Goal: Transaction & Acquisition: Book appointment/travel/reservation

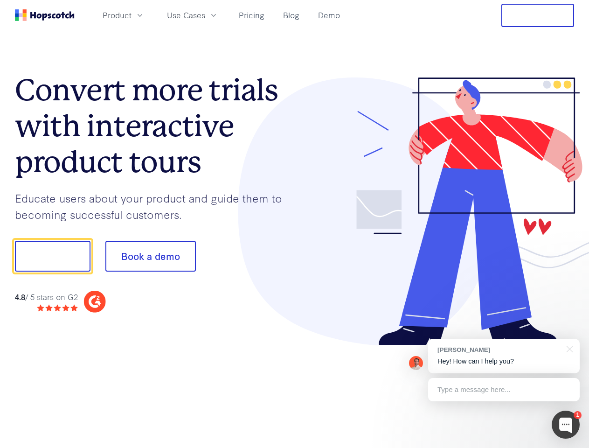
click at [295, 224] on div at bounding box center [435, 211] width 280 height 268
click at [132, 15] on span "Product" at bounding box center [117, 15] width 29 height 12
click at [205, 15] on span "Use Cases" at bounding box center [186, 15] width 38 height 12
click at [538, 15] on button "Free Trial" at bounding box center [537, 15] width 73 height 23
click at [52, 256] on button "Show me!" at bounding box center [53, 256] width 76 height 31
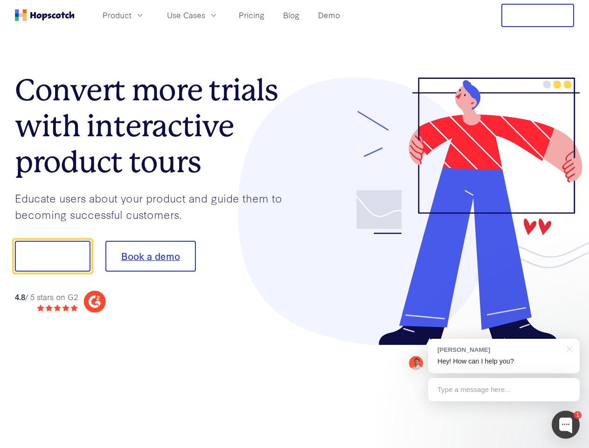
click at [150, 256] on button "Book a demo" at bounding box center [150, 256] width 90 height 31
click at [566, 424] on div at bounding box center [566, 424] width 28 height 28
click at [504, 356] on div "[PERSON_NAME] Hey! How can I help you?" at bounding box center [504, 356] width 152 height 35
click at [568, 348] on div at bounding box center [492, 254] width 175 height 311
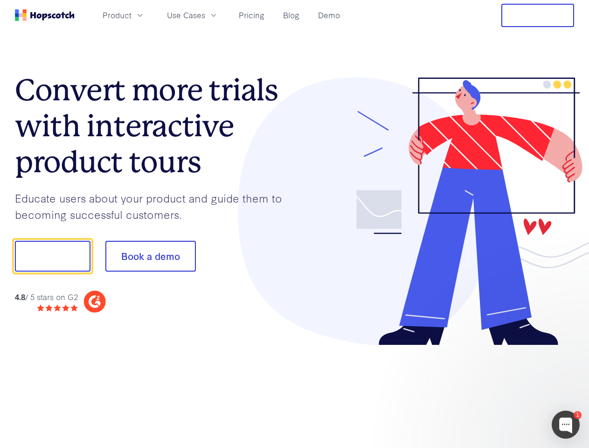
click at [504, 389] on div at bounding box center [492, 317] width 175 height 186
